Goal: Information Seeking & Learning: Find contact information

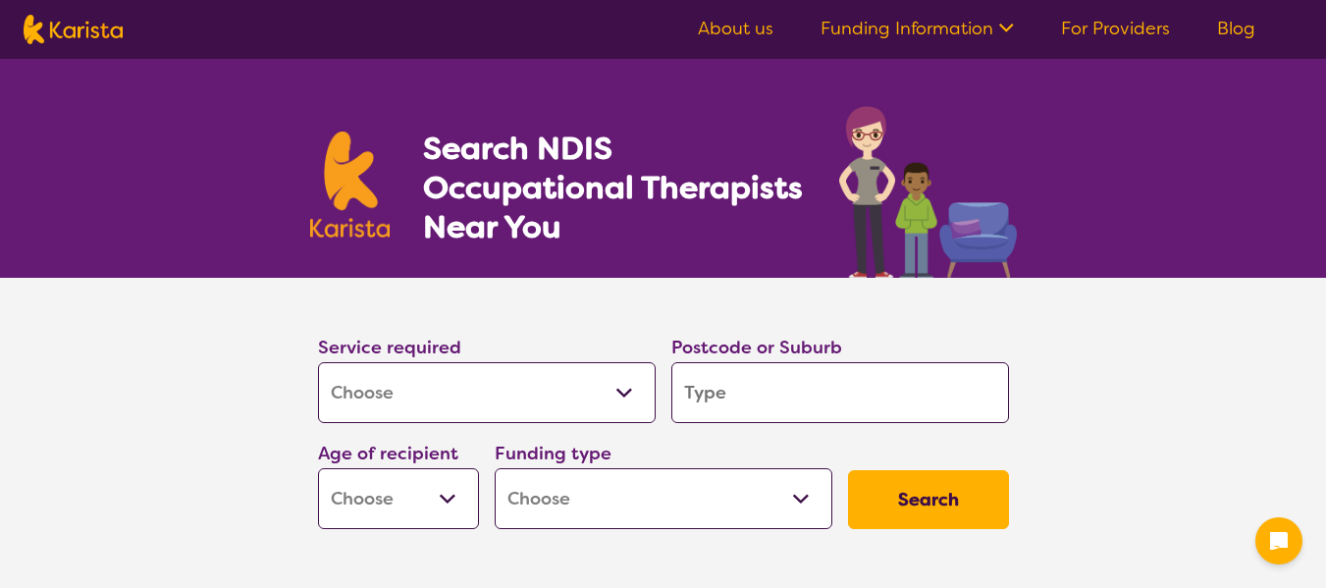
select select "[MEDICAL_DATA]"
click at [773, 406] on input "search" at bounding box center [840, 392] width 338 height 61
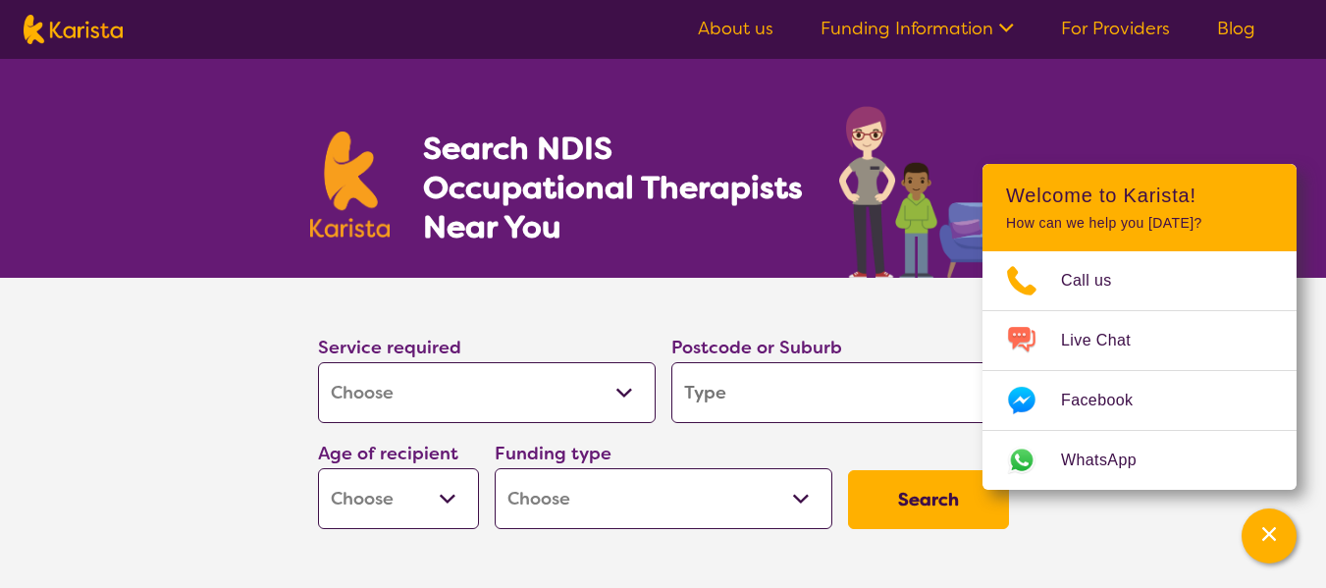
type input "4305"
click at [456, 503] on select "Early Childhood - 0 to 9 Child - 10 to 11 Adolescent - 12 to 17 Adult - 18 to 6…" at bounding box center [398, 498] width 161 height 61
select select "EC"
click at [318, 468] on select "Early Childhood - 0 to 9 Child - 10 to 11 Adolescent - 12 to 17 Adult - 18 to 6…" at bounding box center [398, 498] width 161 height 61
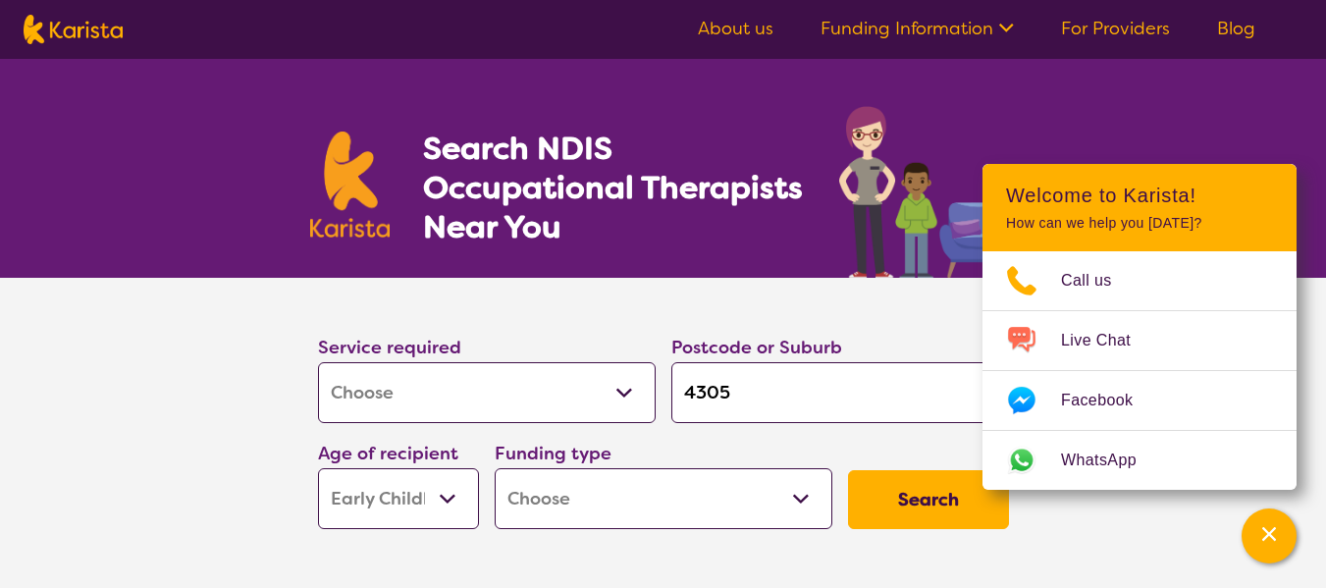
select select "EC"
click at [597, 513] on select "Home Care Package (HCP) National Disability Insurance Scheme (NDIS) I don't know" at bounding box center [664, 498] width 338 height 61
select select "i-don-t-know"
click at [495, 468] on select "Home Care Package (HCP) National Disability Insurance Scheme (NDIS) I don't know" at bounding box center [664, 498] width 338 height 61
select select "i-don-t-know"
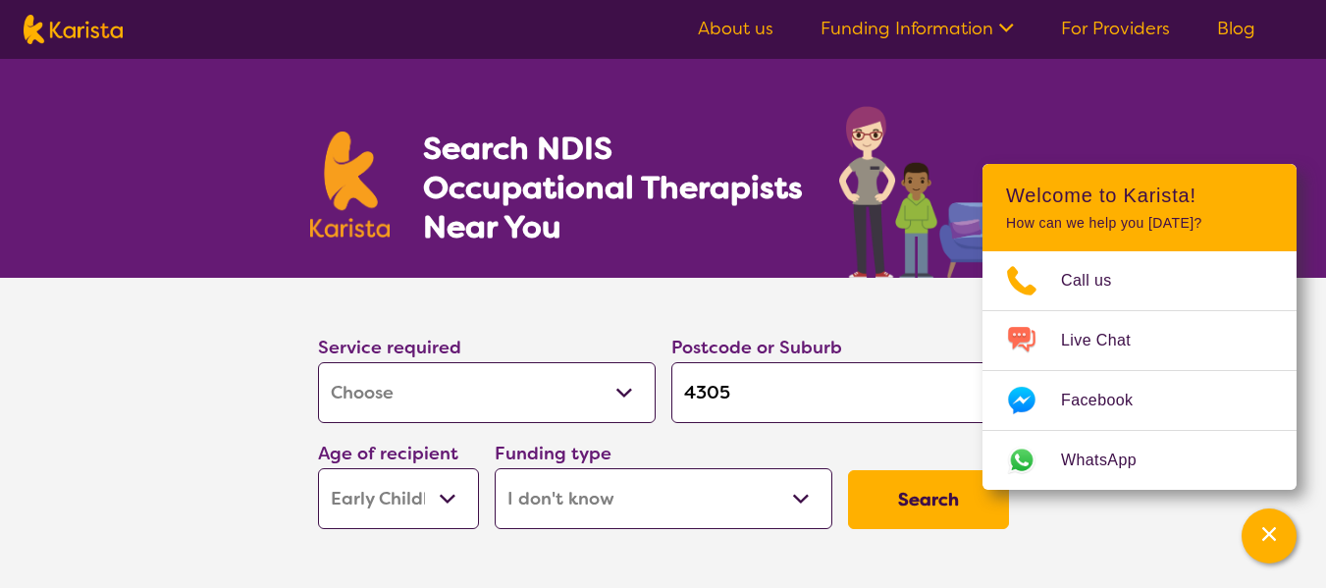
click at [905, 493] on button "Search" at bounding box center [928, 499] width 161 height 59
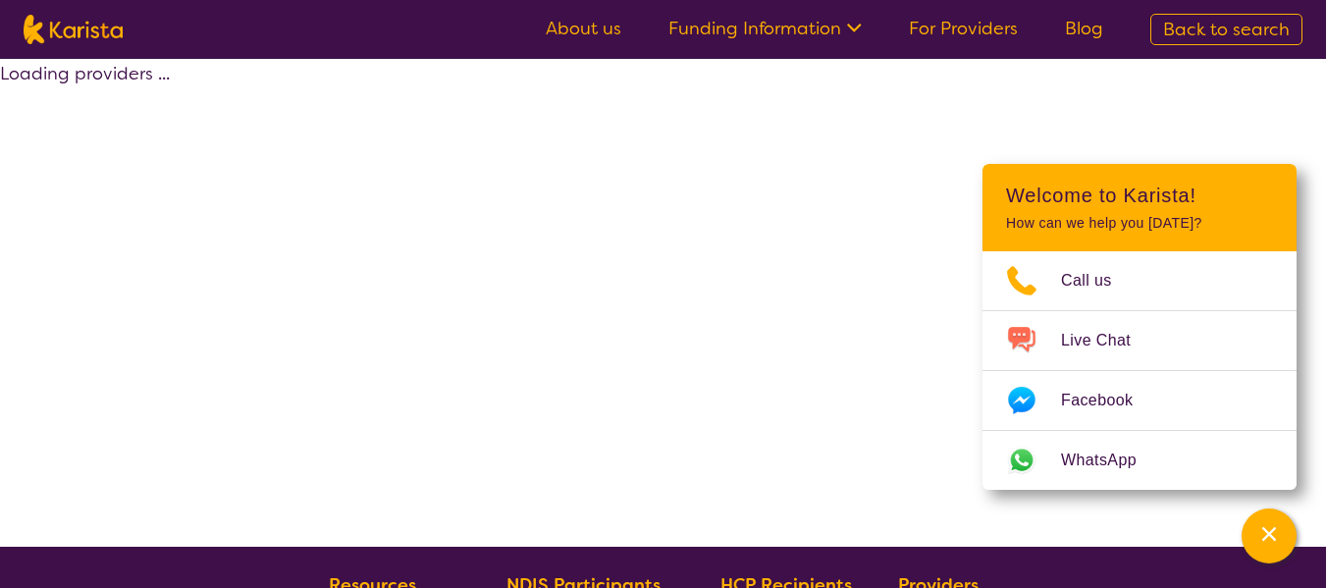
select select "[MEDICAL_DATA]"
select select "EC"
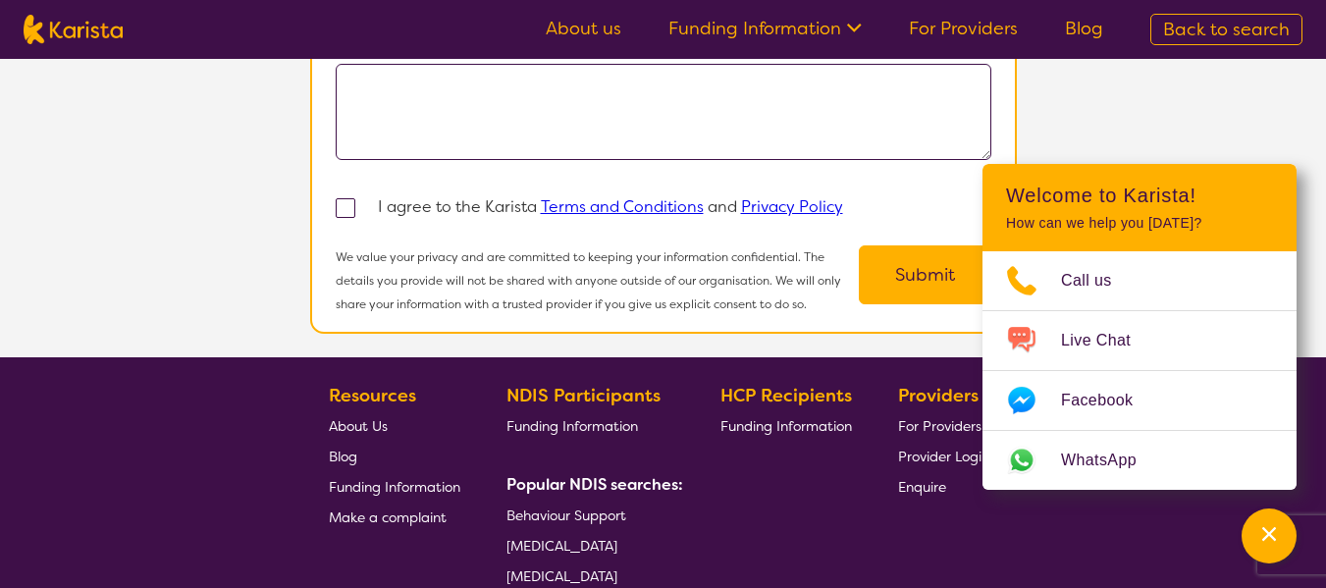
scroll to position [2322, 0]
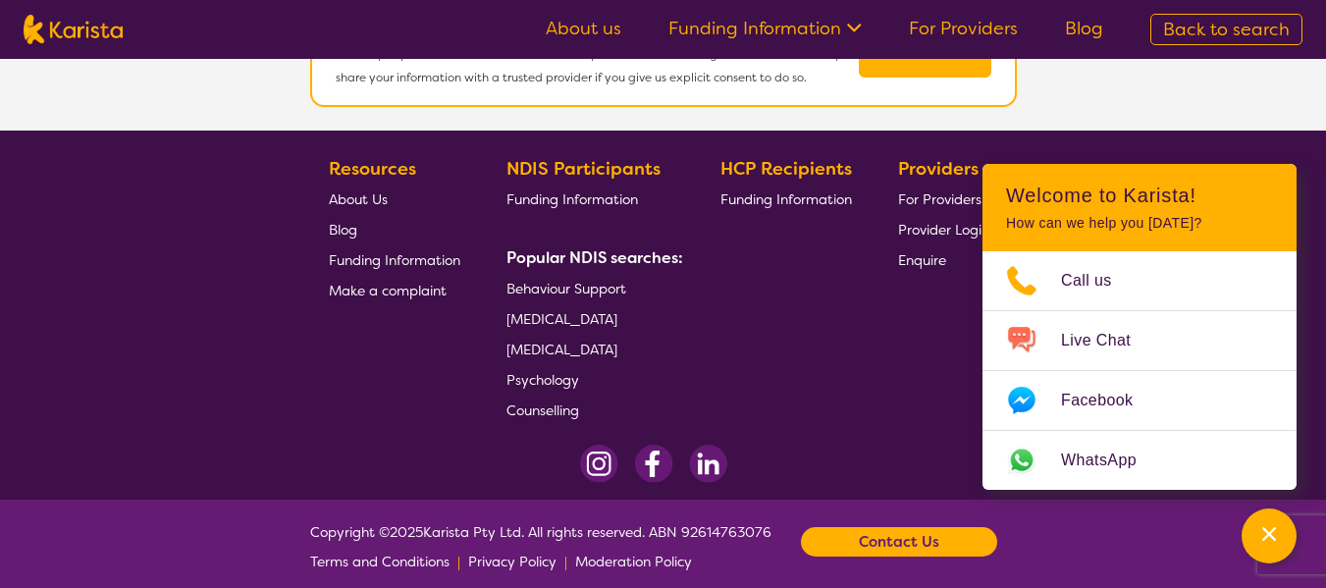
click at [590, 310] on span "[MEDICAL_DATA]" at bounding box center [562, 319] width 111 height 18
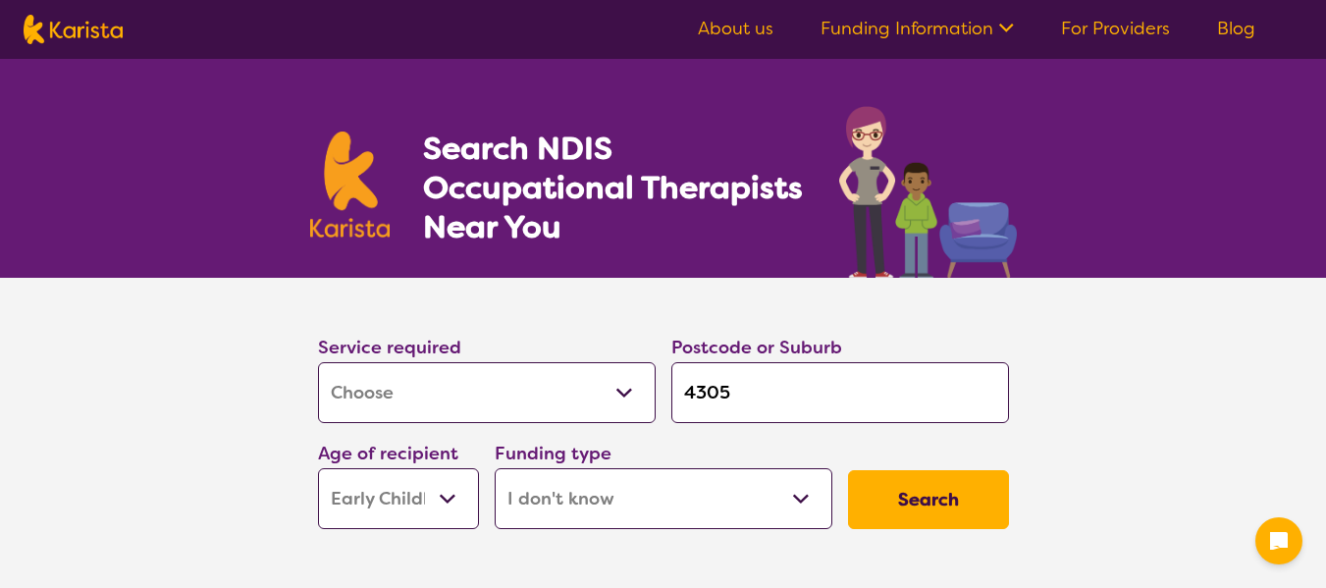
select select "[MEDICAL_DATA]"
select select "EC"
select select "i-don-t-know"
select select "[MEDICAL_DATA]"
select select "EC"
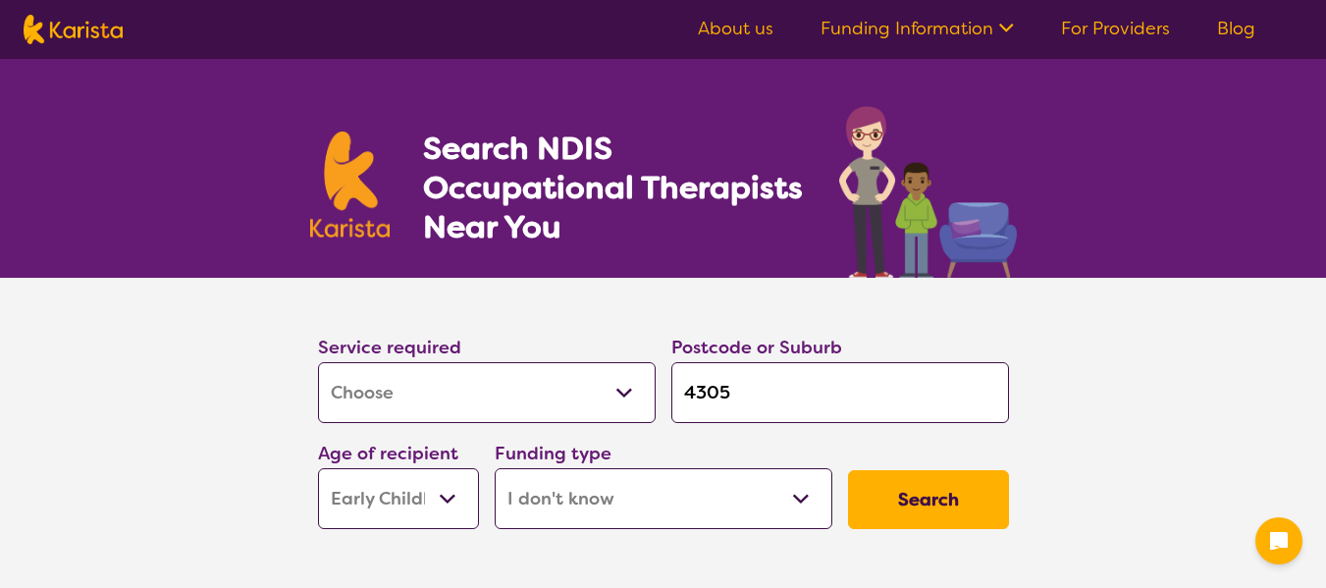
select select "i-don-t-know"
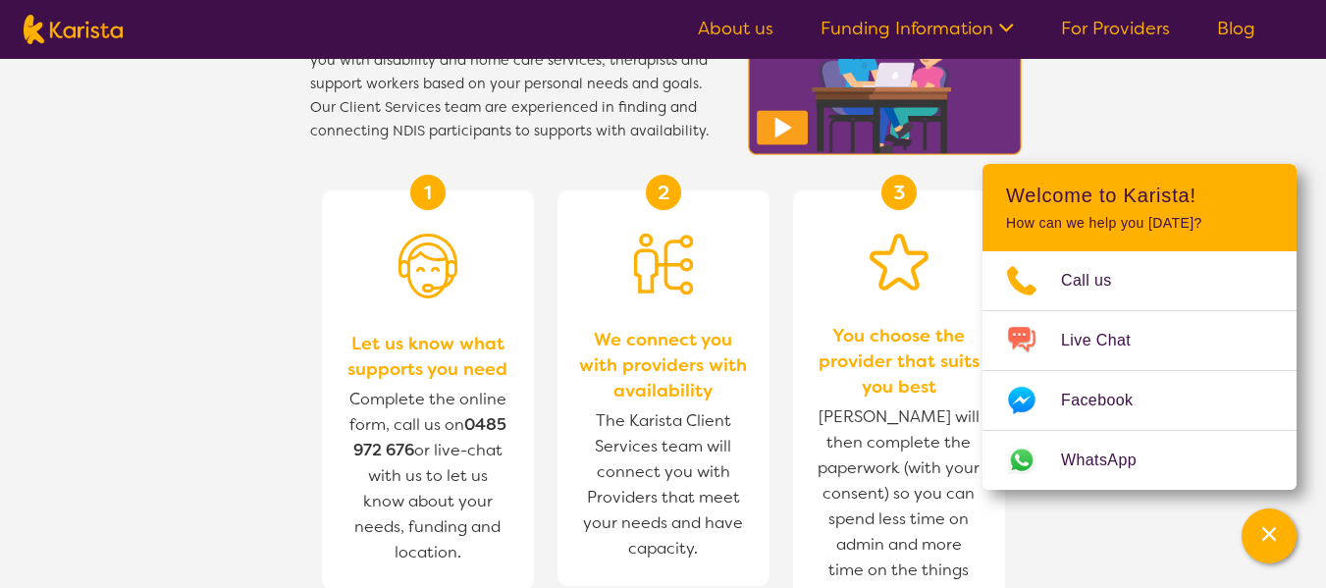
scroll to position [2061, 0]
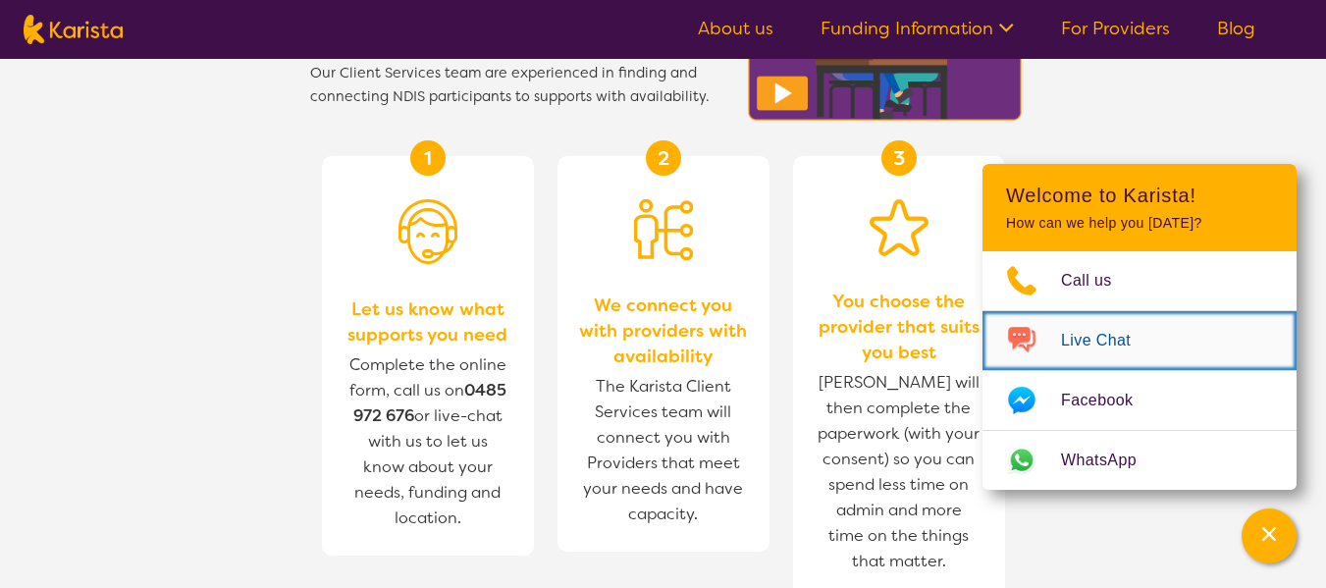
click at [1092, 344] on span "Live Chat" at bounding box center [1107, 340] width 93 height 29
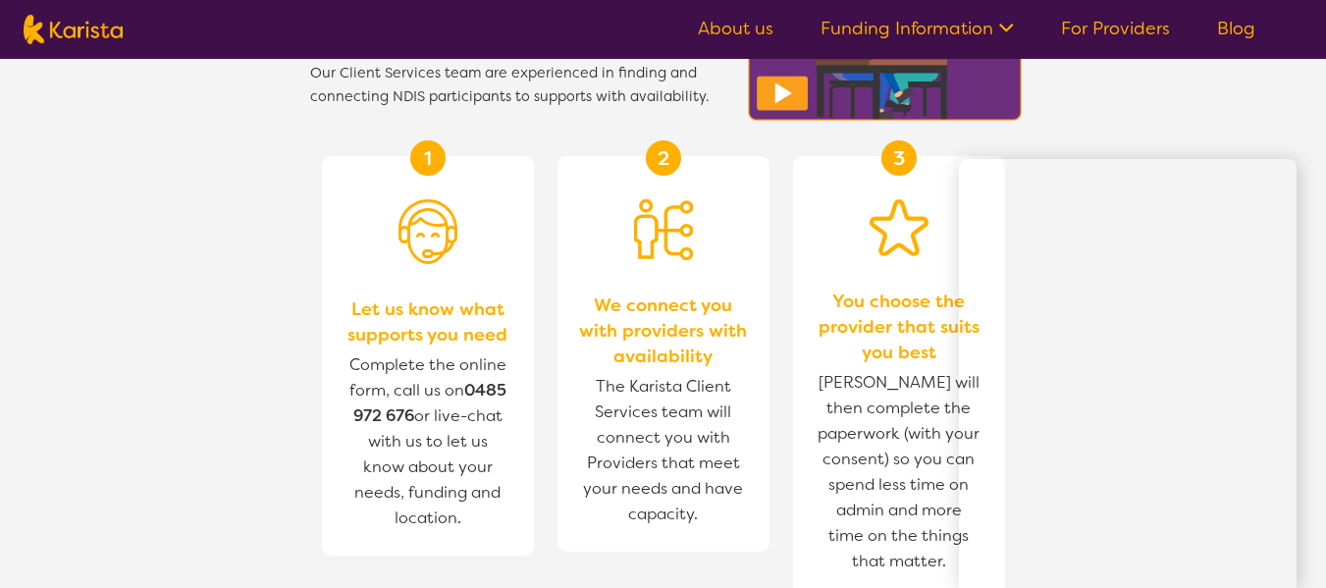
scroll to position [2160, 0]
